Goal: Task Accomplishment & Management: Manage account settings

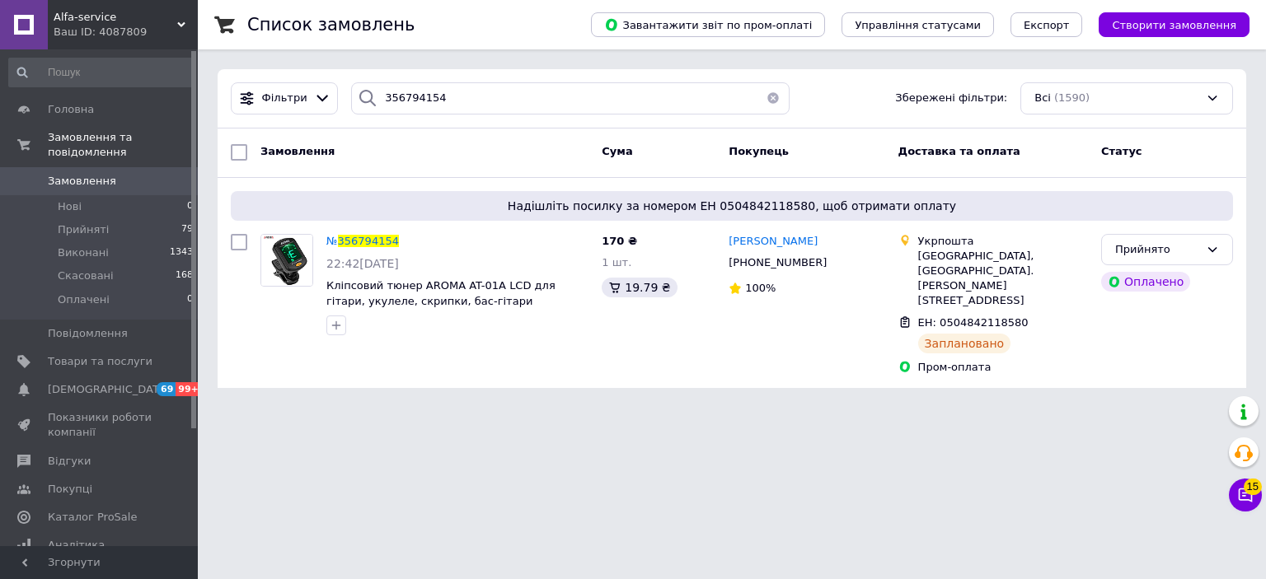
click at [87, 25] on div "Ваш ID: 4087809" at bounding box center [126, 32] width 144 height 15
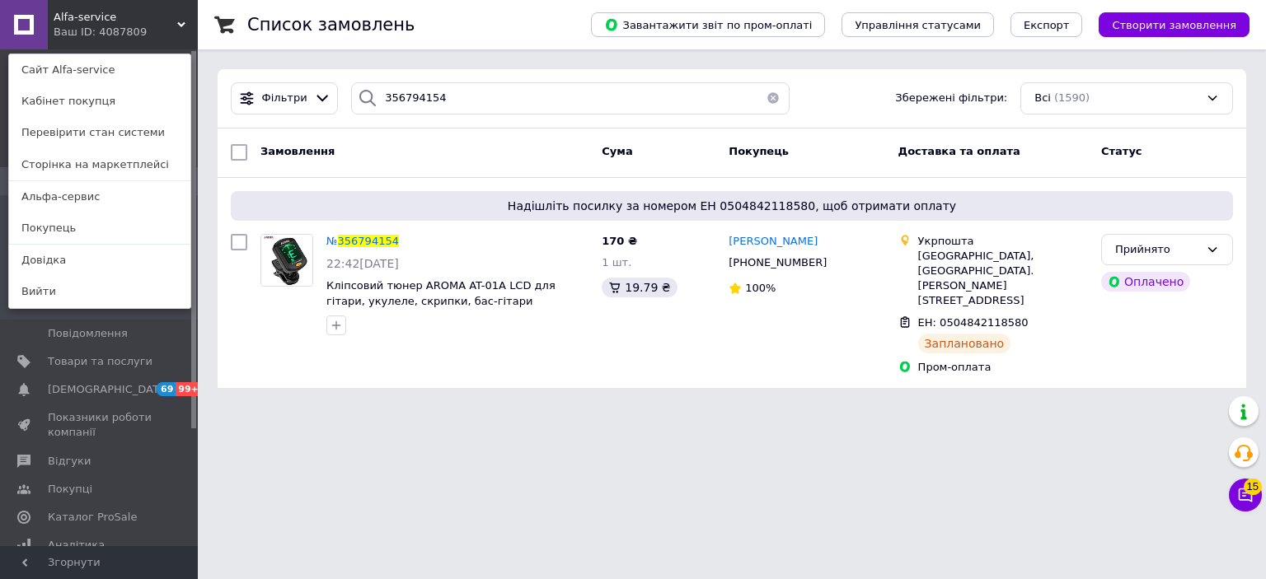
click at [68, 193] on link "Альфа-сервис" at bounding box center [99, 196] width 181 height 31
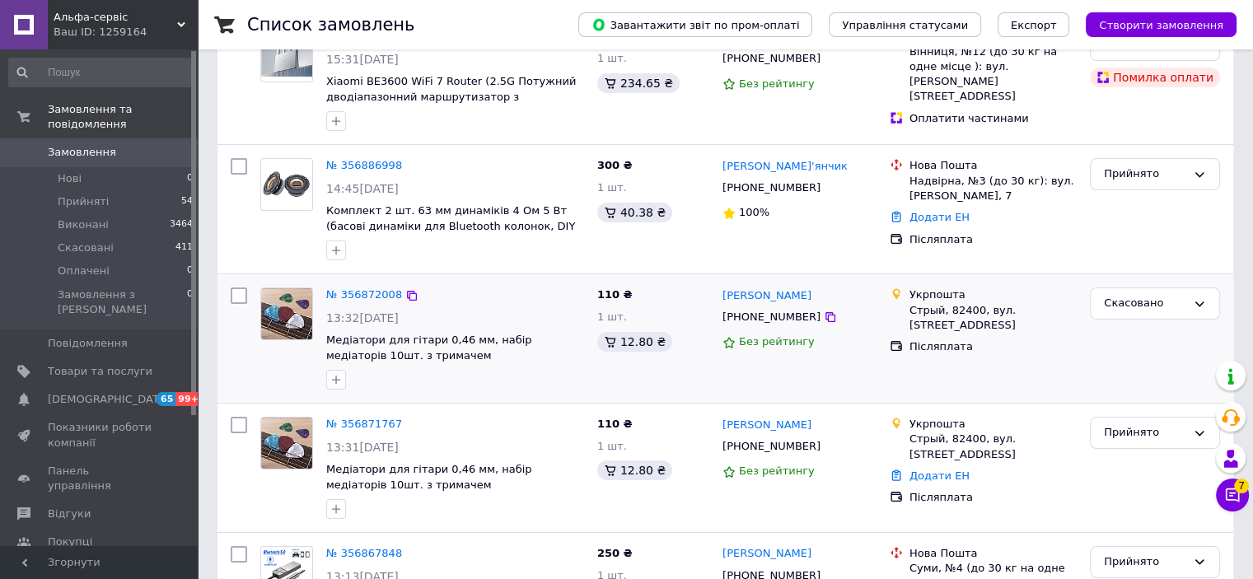
scroll to position [165, 0]
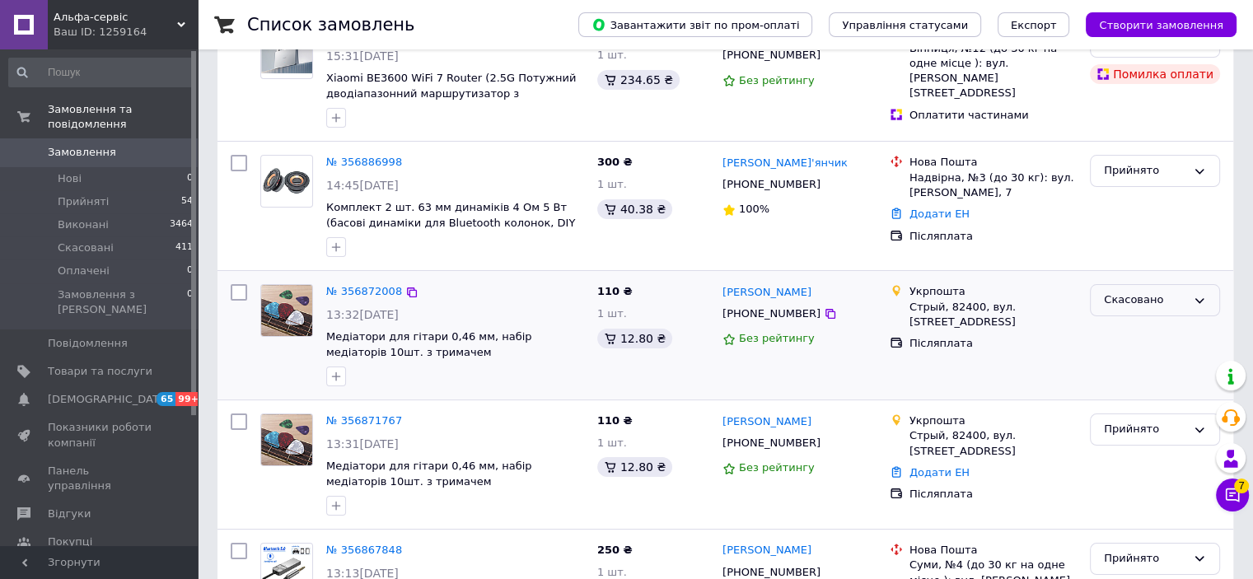
click at [1197, 306] on icon at bounding box center [1199, 300] width 13 height 13
click at [1159, 300] on div "Скасовано" at bounding box center [1145, 300] width 82 height 17
click at [1141, 302] on div "Скасовано" at bounding box center [1145, 300] width 82 height 17
click at [359, 419] on link "№ 356871767" at bounding box center [364, 421] width 76 height 12
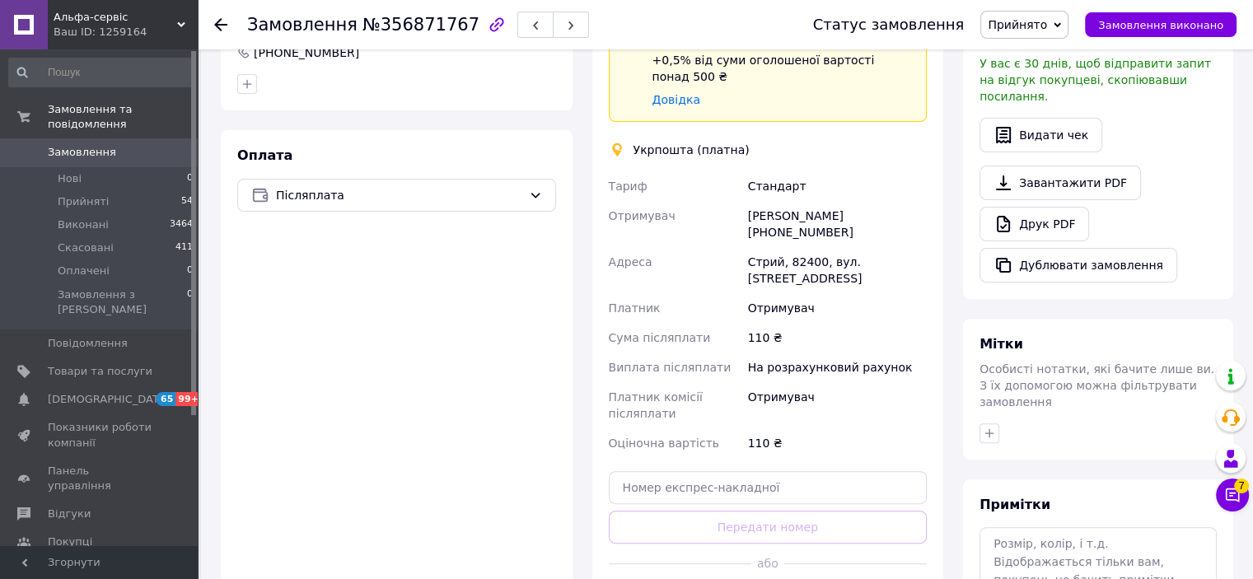
scroll to position [577, 0]
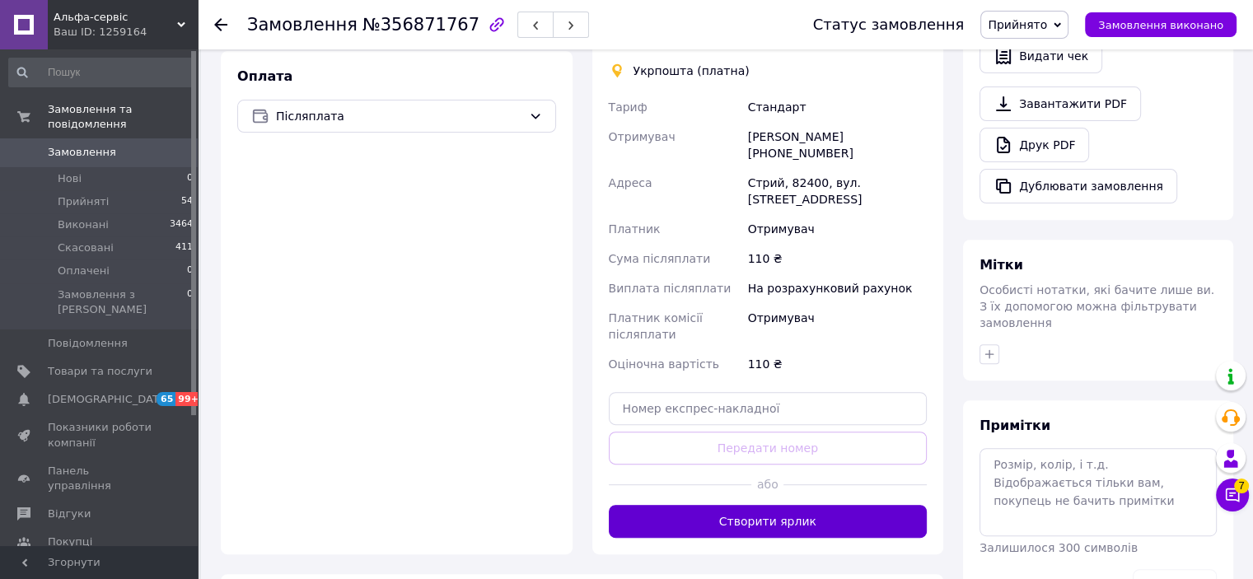
click at [761, 505] on button "Створити ярлик" at bounding box center [768, 521] width 319 height 33
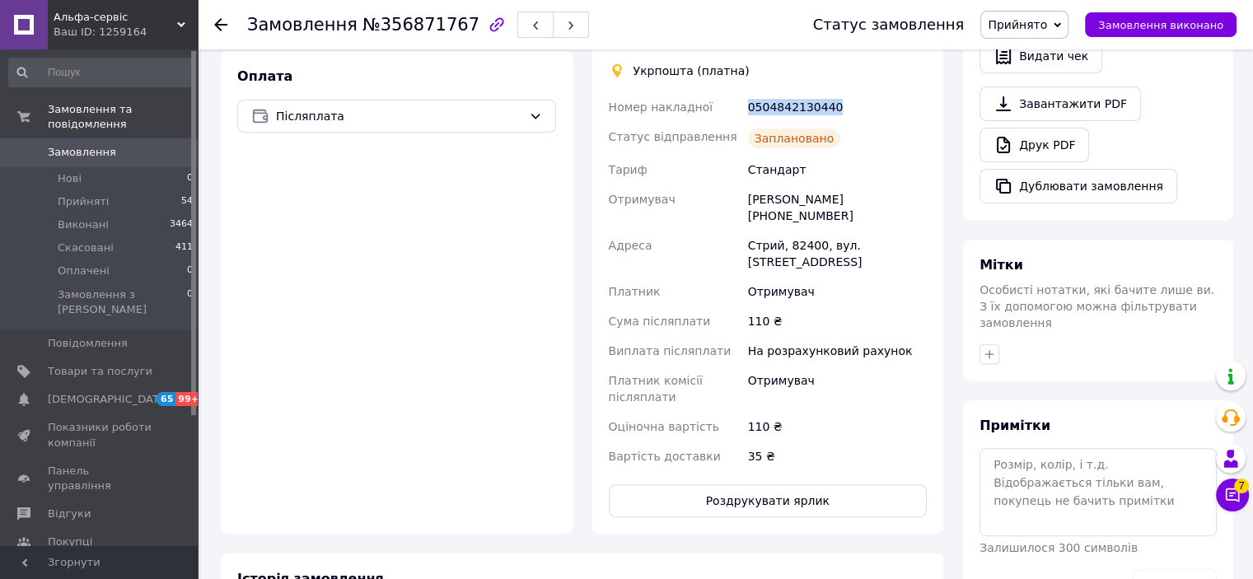
drag, startPoint x: 832, startPoint y: 71, endPoint x: 748, endPoint y: 77, distance: 84.3
click at [748, 92] on div "0504842130440" at bounding box center [837, 107] width 185 height 30
copy div "0504842130440"
click at [785, 485] on button "Роздрукувати ярлик" at bounding box center [768, 501] width 319 height 33
click at [827, 21] on div "Статус замовлення Прийнято Виконано Скасовано Оплачено Замовлення виконано" at bounding box center [1008, 24] width 457 height 49
